Goal: Task Accomplishment & Management: Use online tool/utility

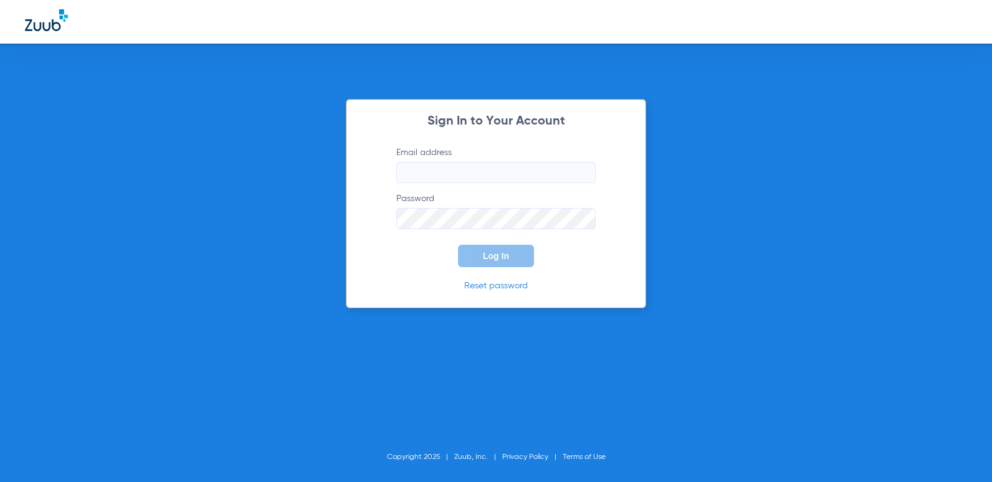
click at [439, 178] on input "Email address" at bounding box center [495, 172] width 199 height 21
type input "[EMAIL_ADDRESS][DOMAIN_NAME]"
click at [458, 245] on button "Log In" at bounding box center [496, 256] width 76 height 22
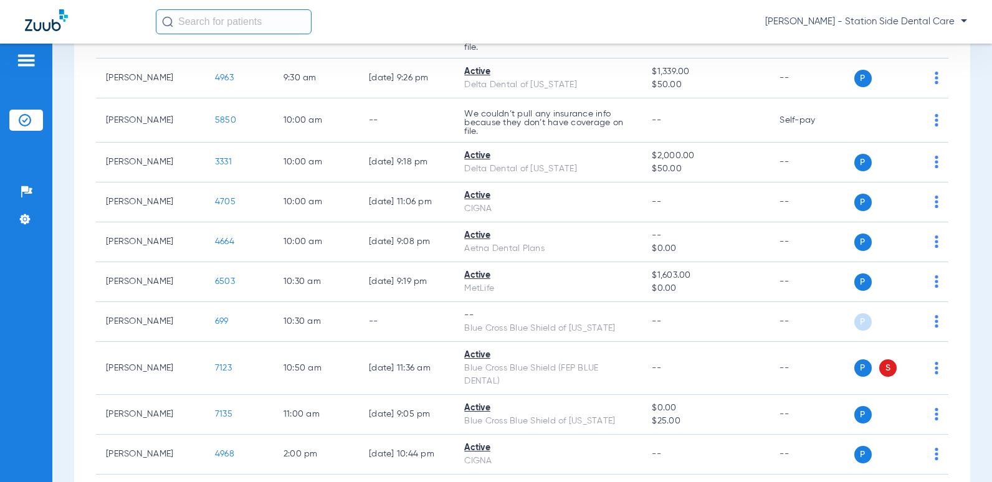
scroll to position [125, 0]
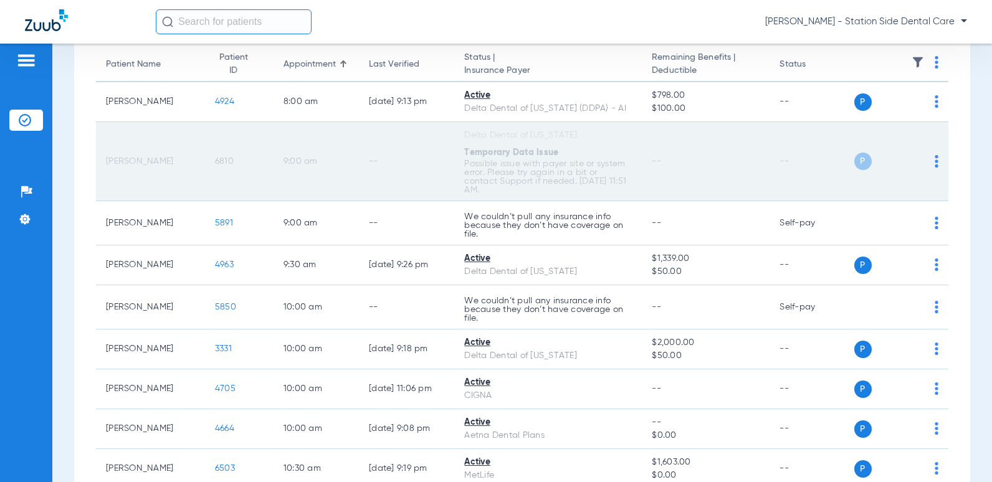
click at [935, 155] on img at bounding box center [937, 161] width 4 height 12
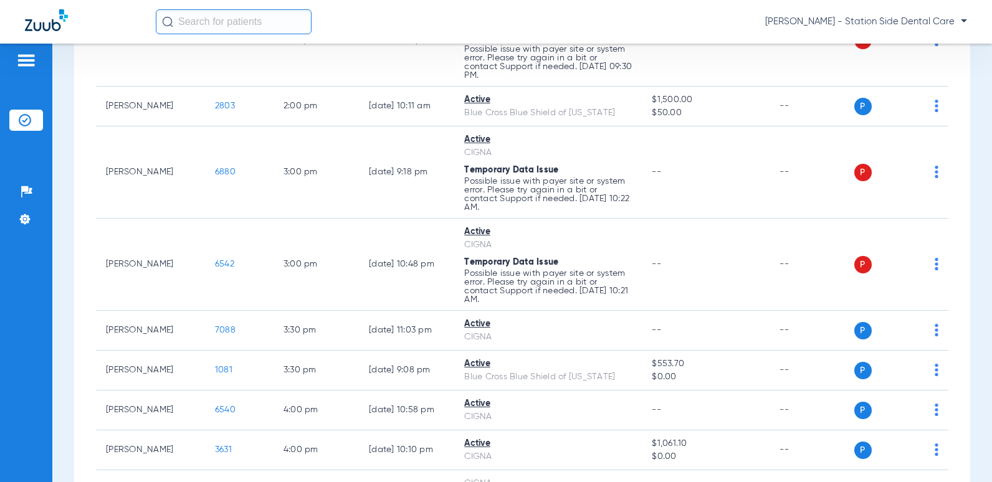
scroll to position [1122, 0]
